Goal: Transaction & Acquisition: Book appointment/travel/reservation

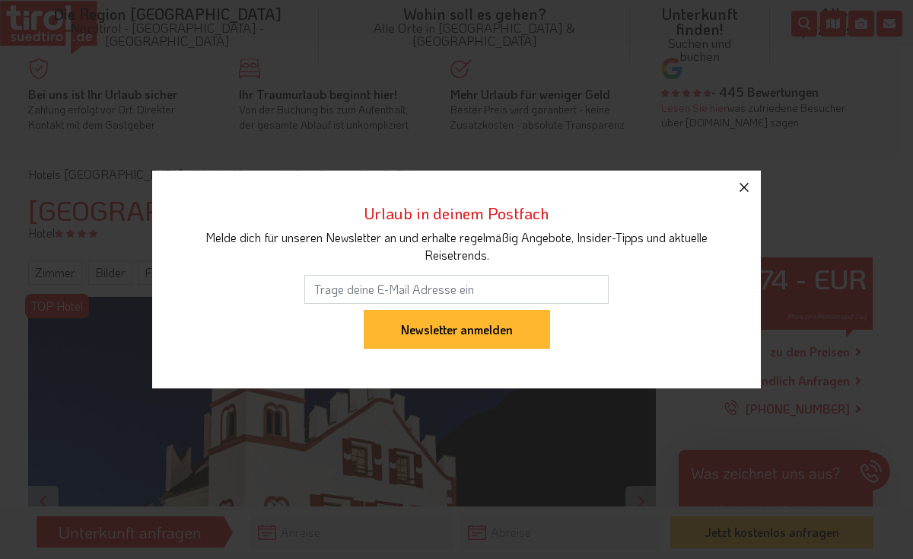
click at [740, 182] on icon "button" at bounding box center [744, 187] width 18 height 18
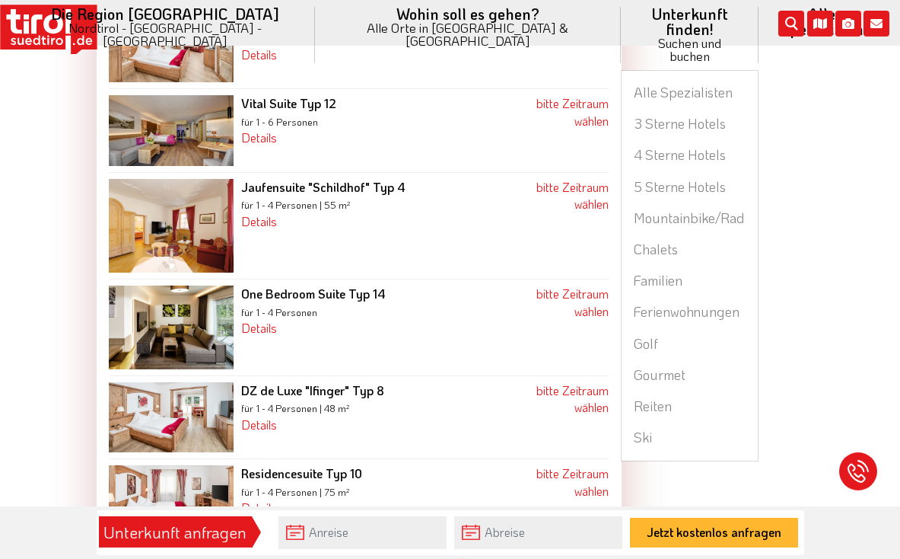
scroll to position [1585, 0]
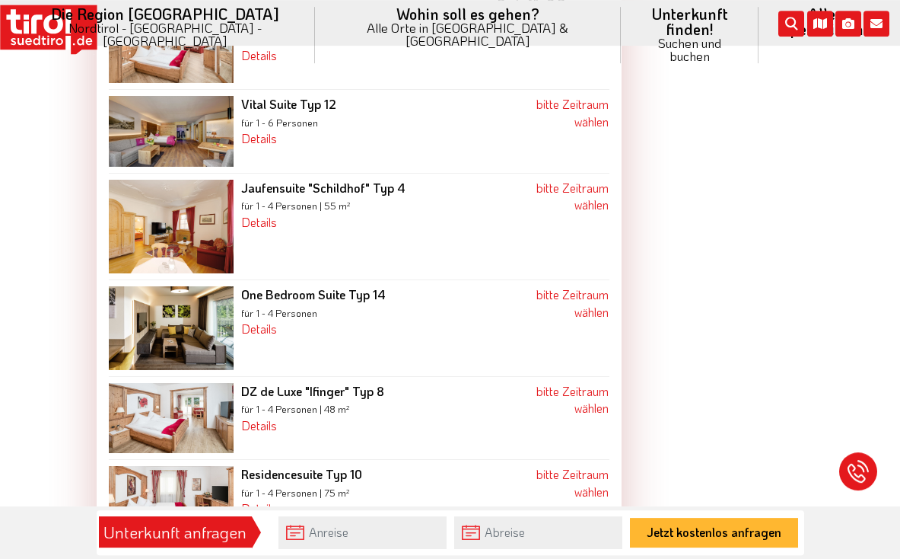
click at [117, 370] on img at bounding box center [172, 328] width 126 height 84
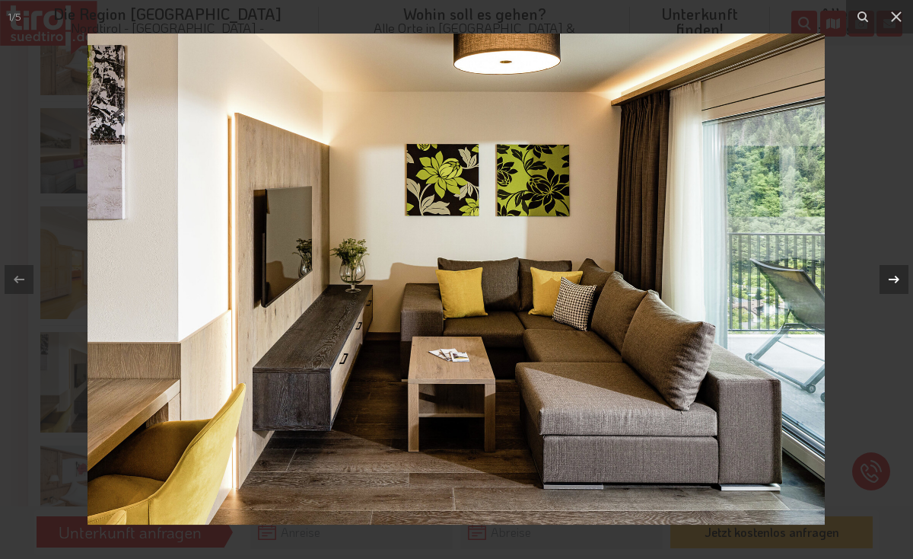
click at [893, 281] on icon at bounding box center [894, 279] width 18 height 18
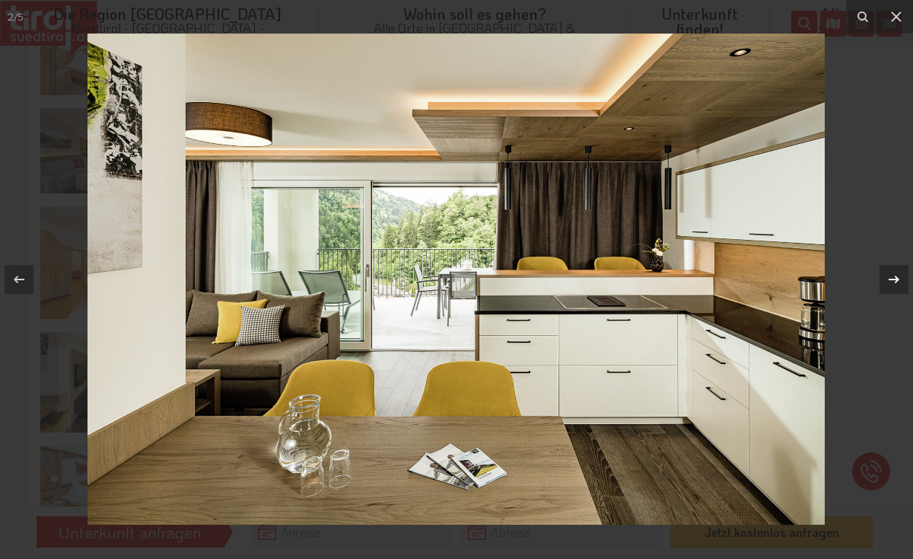
click at [893, 281] on div "2 / 5" at bounding box center [456, 279] width 913 height 559
click at [895, 21] on icon at bounding box center [896, 17] width 18 height 18
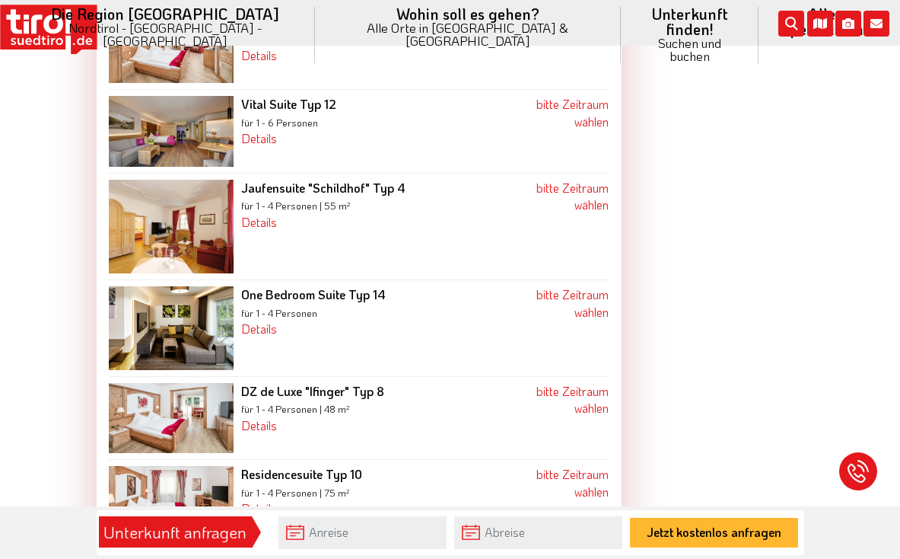
click at [286, 415] on small "für 1 - 4 Personen | 48 m²" at bounding box center [295, 409] width 109 height 12
click at [160, 454] on img at bounding box center [172, 418] width 126 height 71
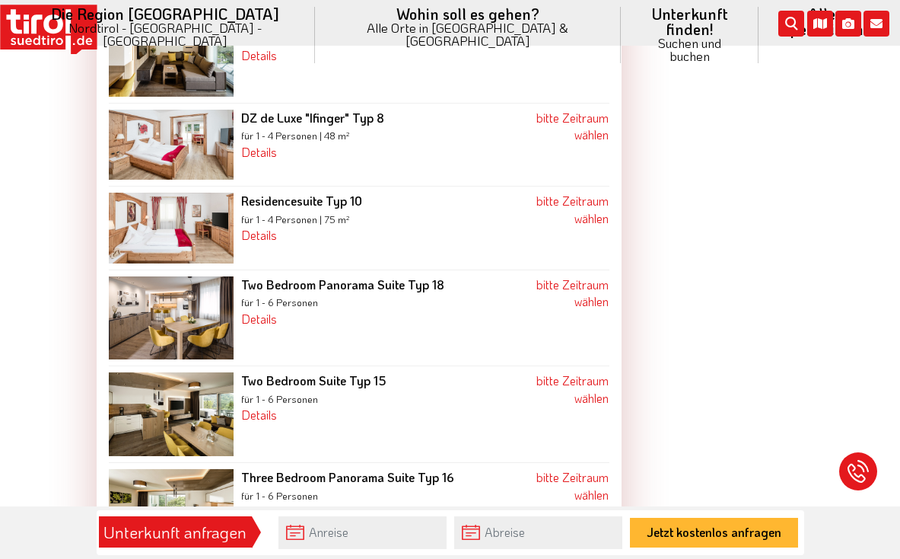
scroll to position [1866, 0]
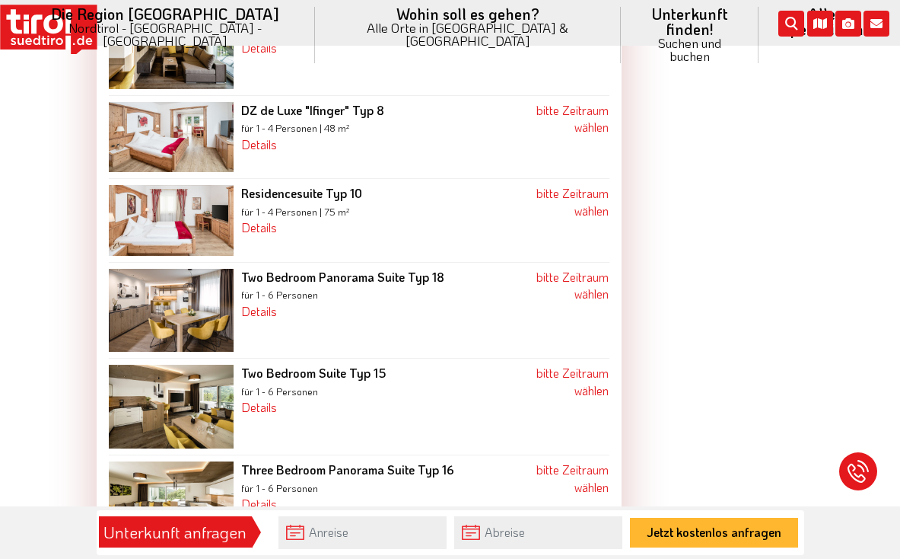
click at [140, 352] on img at bounding box center [172, 311] width 126 height 84
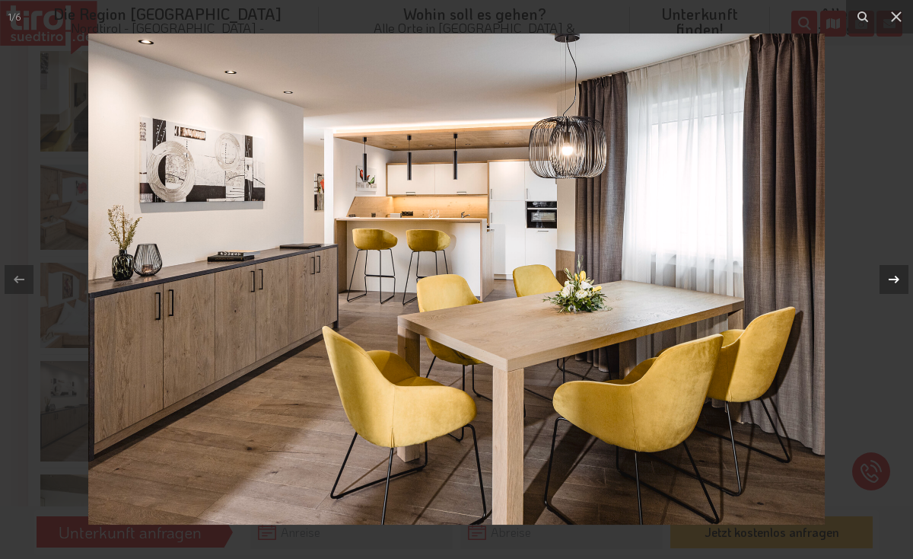
click at [896, 275] on icon at bounding box center [894, 279] width 18 height 18
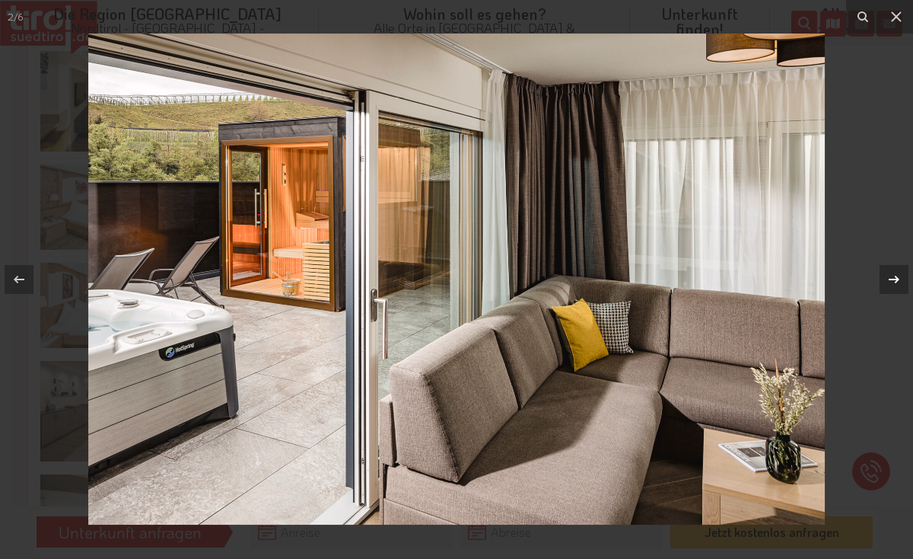
click at [896, 275] on icon at bounding box center [894, 279] width 18 height 18
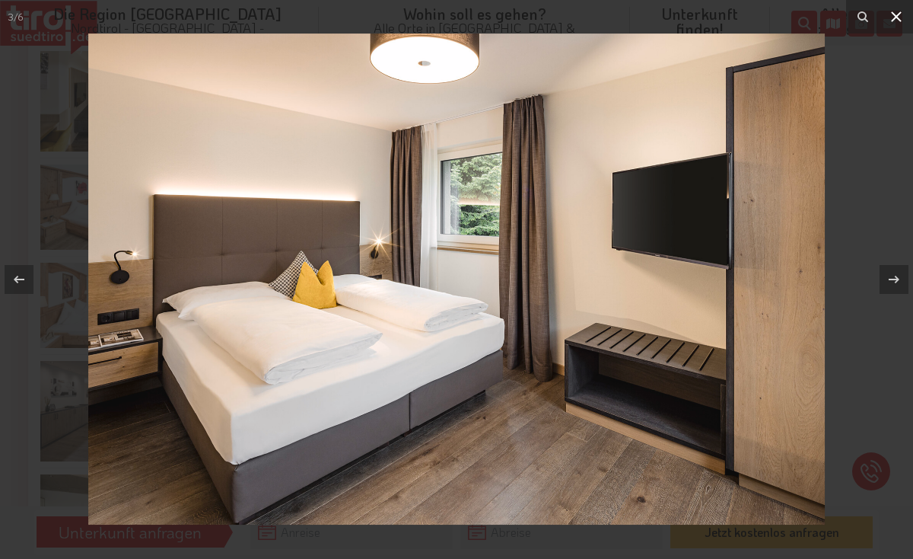
click at [899, 13] on icon at bounding box center [896, 17] width 18 height 18
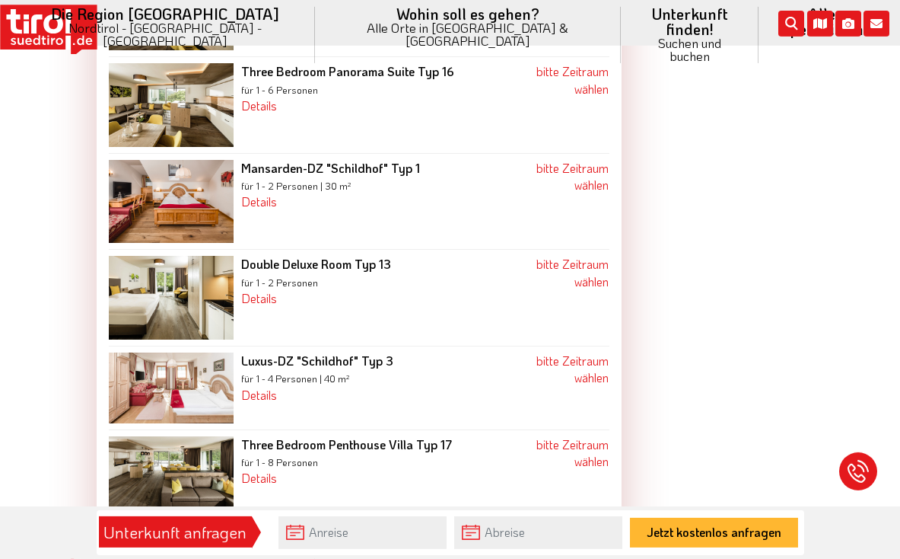
scroll to position [2264, 0]
click at [241, 306] on link "Details" at bounding box center [259, 298] width 36 height 16
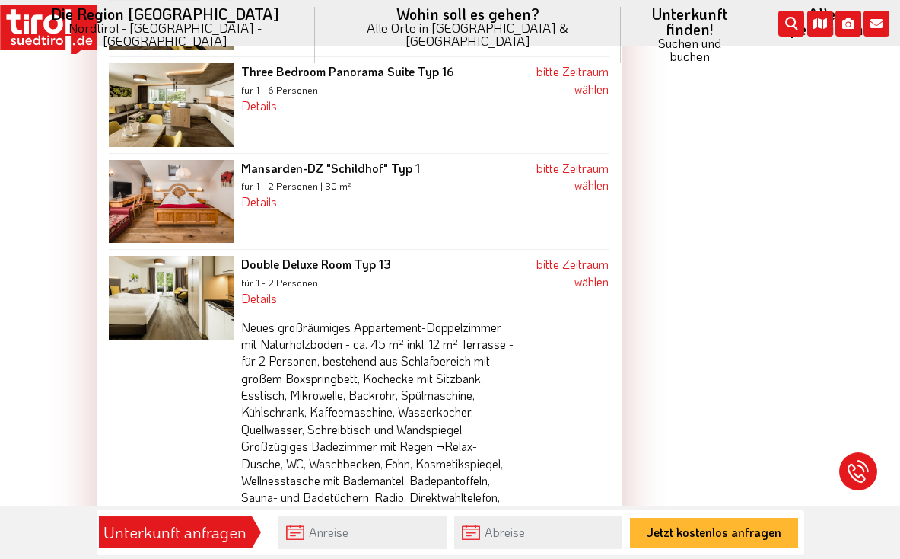
click at [136, 339] on img at bounding box center [172, 298] width 126 height 84
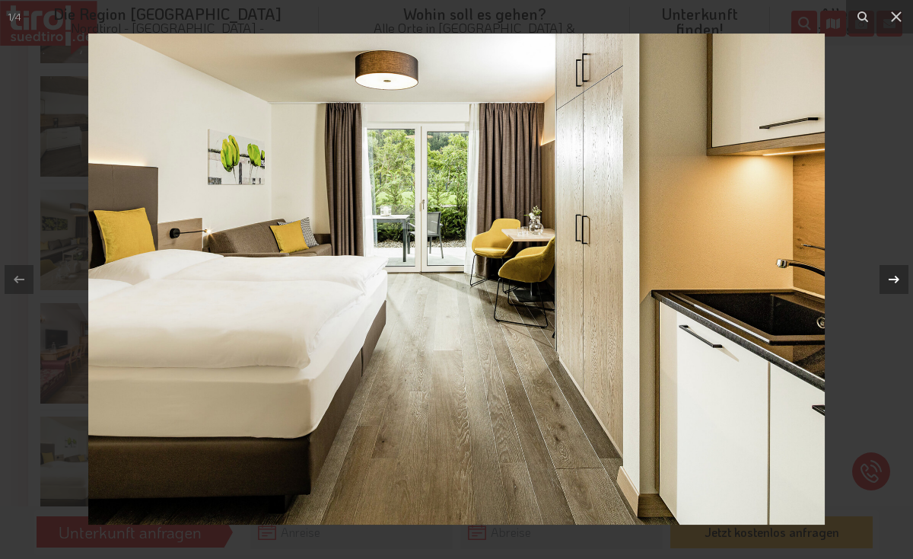
click at [896, 280] on icon at bounding box center [894, 279] width 11 height 8
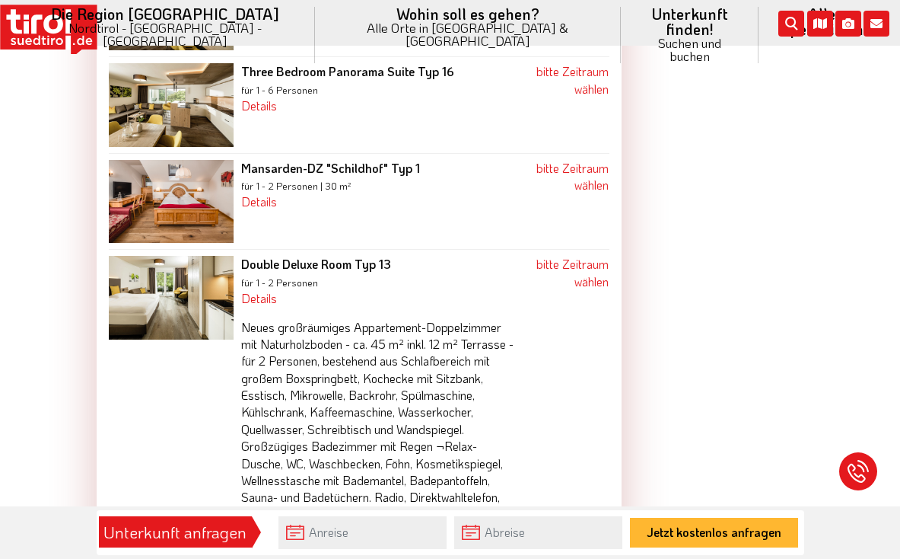
click at [142, 243] on img at bounding box center [172, 202] width 126 height 84
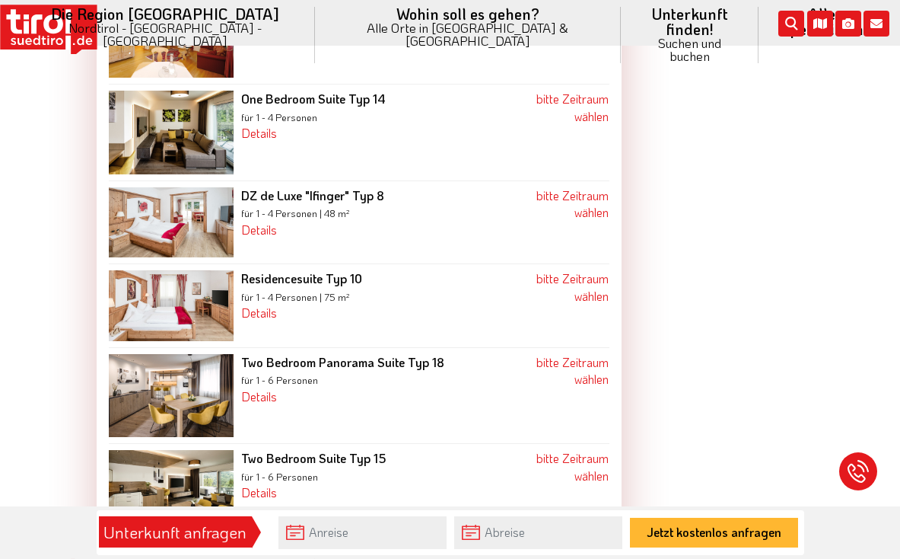
scroll to position [1778, 0]
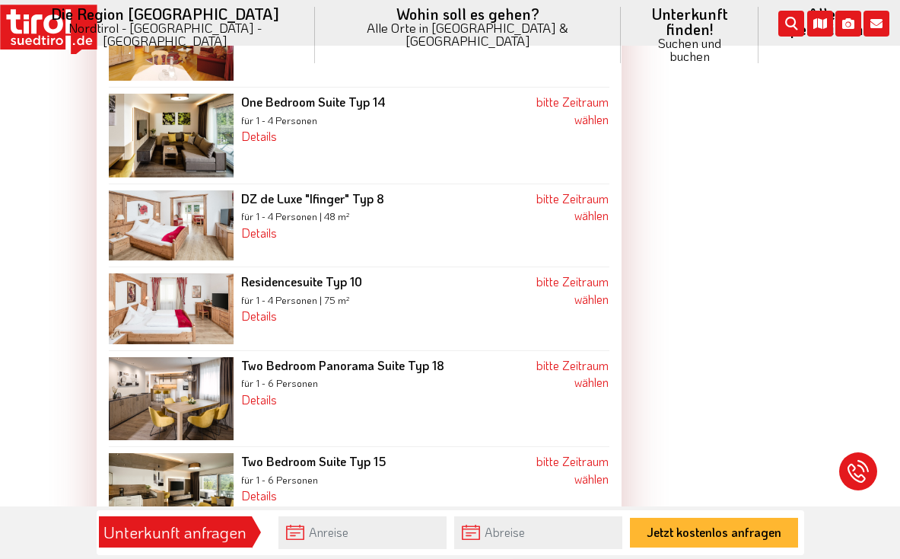
click at [135, 261] on img at bounding box center [172, 225] width 126 height 71
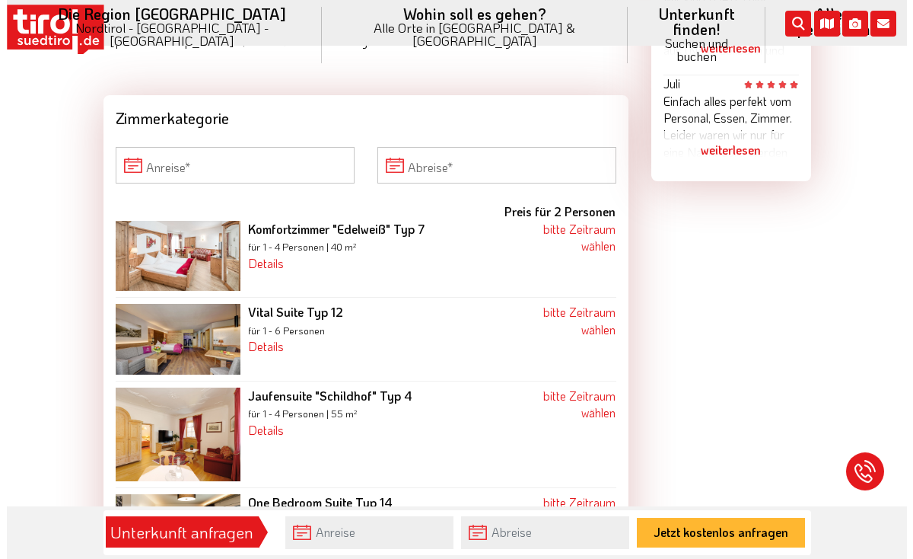
scroll to position [1402, 0]
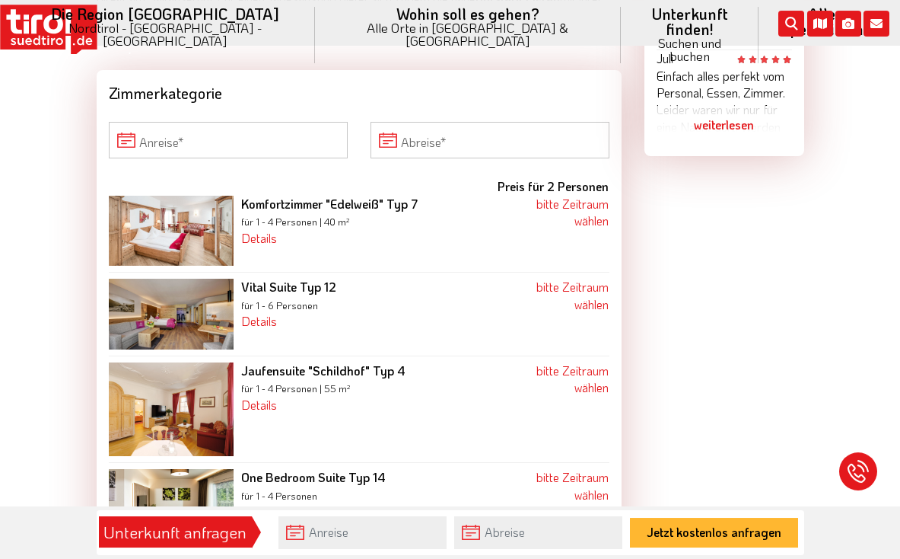
click at [109, 278] on img at bounding box center [172, 313] width 126 height 71
